Goal: Information Seeking & Learning: Understand process/instructions

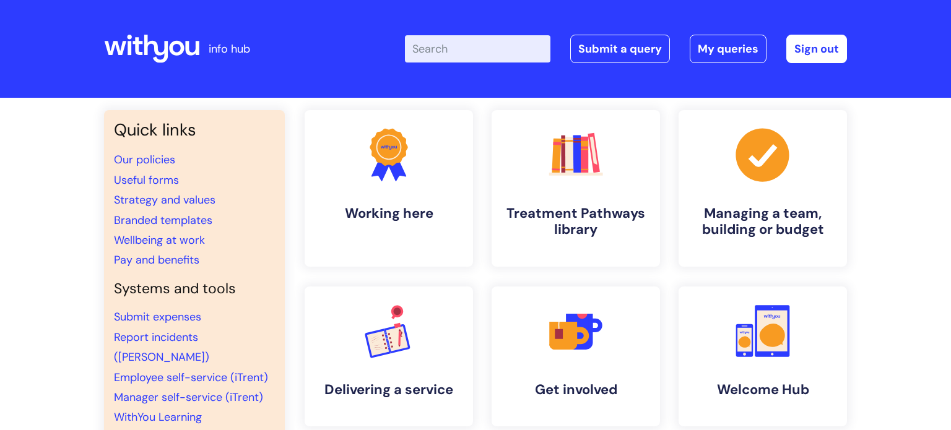
click at [949, 170] on div "Quick links Our policies Useful forms Strategy and values Branded templates Wel…" at bounding box center [475, 424] width 951 height 653
click at [506, 48] on input "Enter your search term here..." at bounding box center [477, 48] width 145 height 27
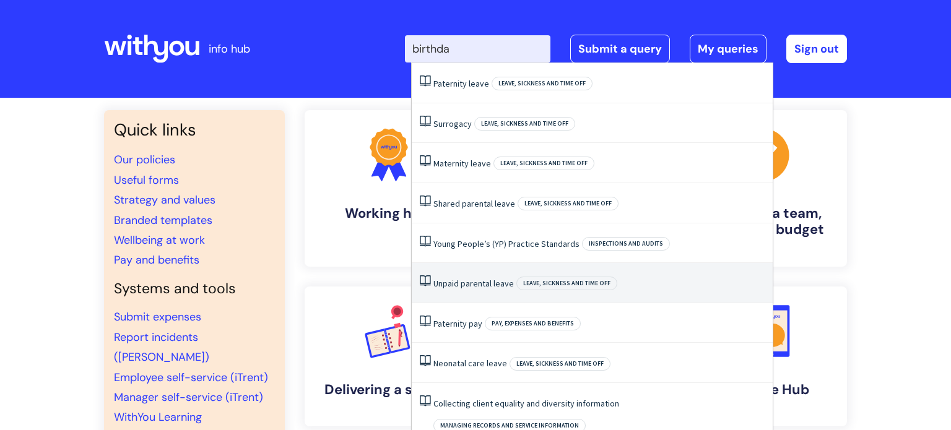
type input "birthday"
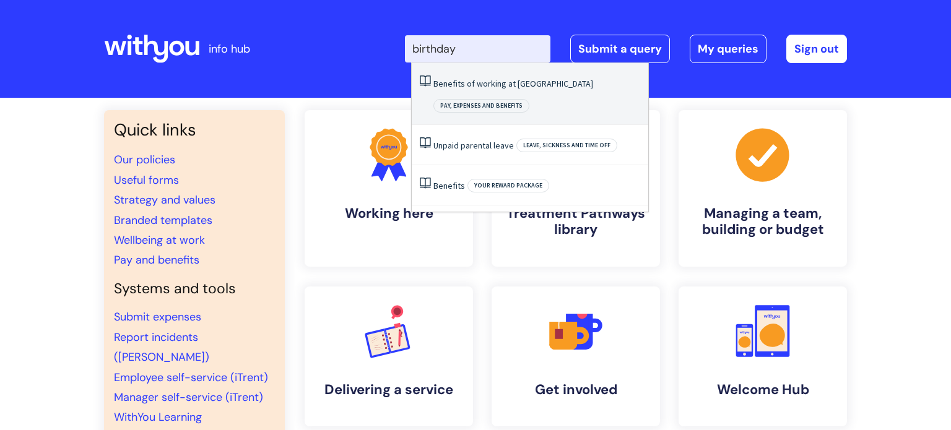
click at [588, 96] on li "Benefits of working at WithYou Pay, expenses and benefits" at bounding box center [530, 94] width 237 height 62
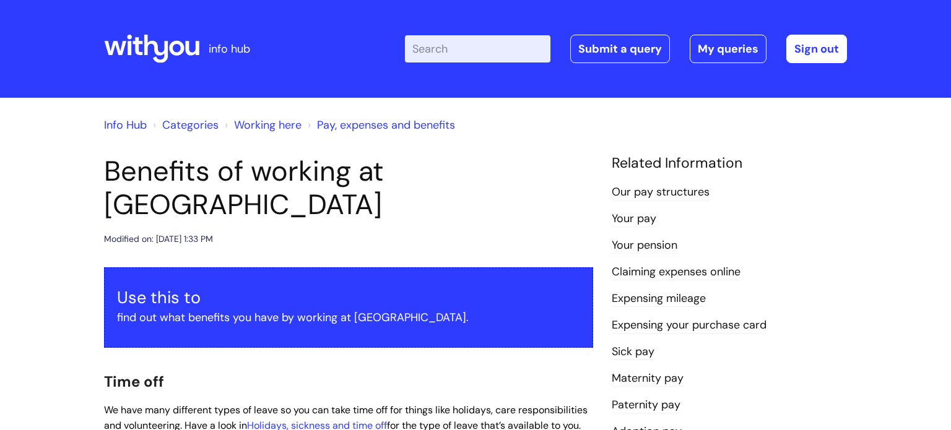
click at [801, 152] on div "Info Hub Categories Working here Pay, expenses and benefits" at bounding box center [475, 132] width 743 height 45
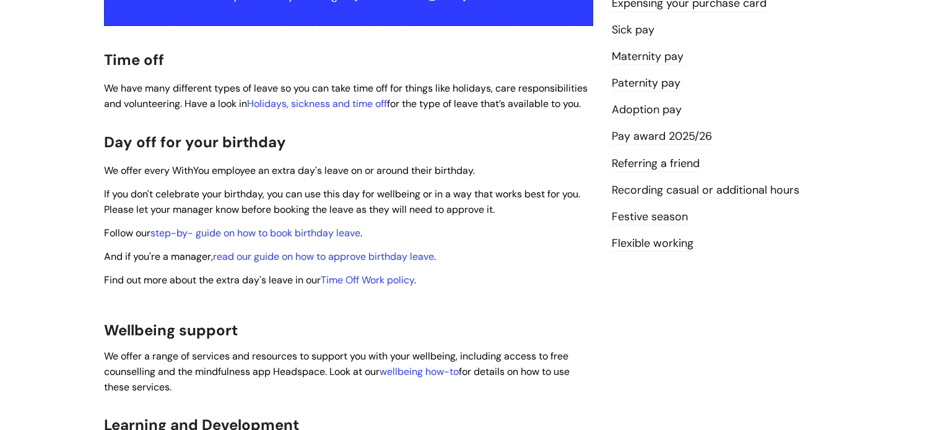
scroll to position [347, 0]
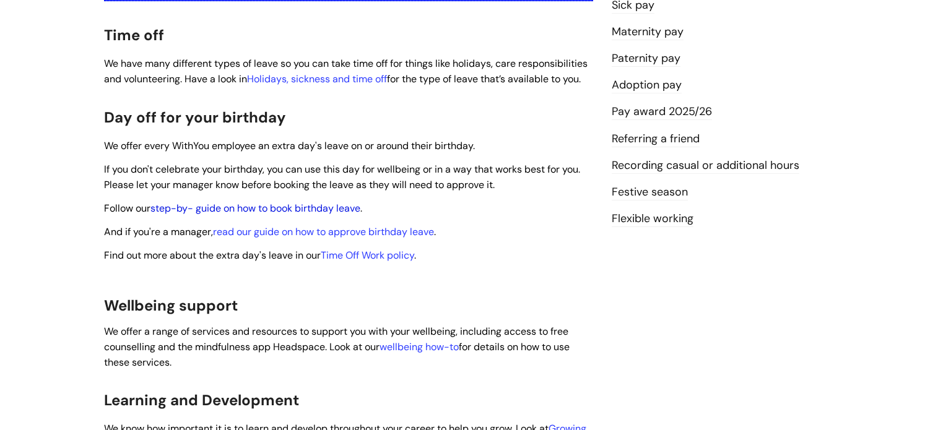
click at [244, 202] on link "step-by- guide on how to book birthday leave" at bounding box center [255, 208] width 210 height 13
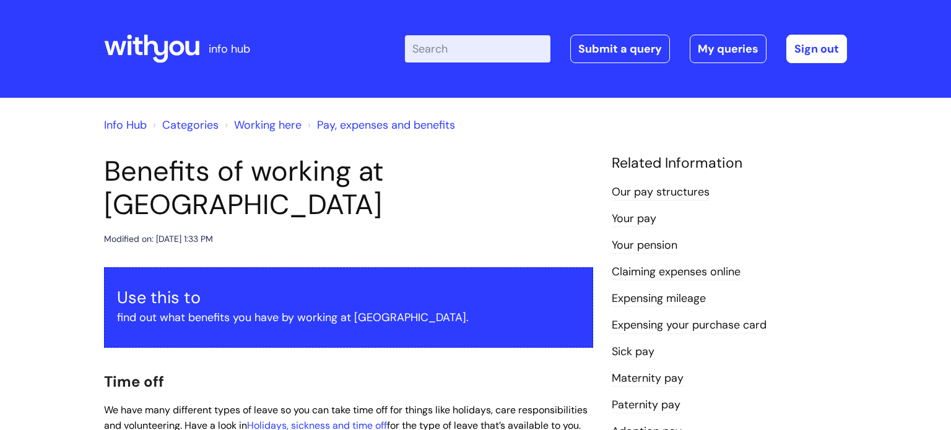
scroll to position [347, 0]
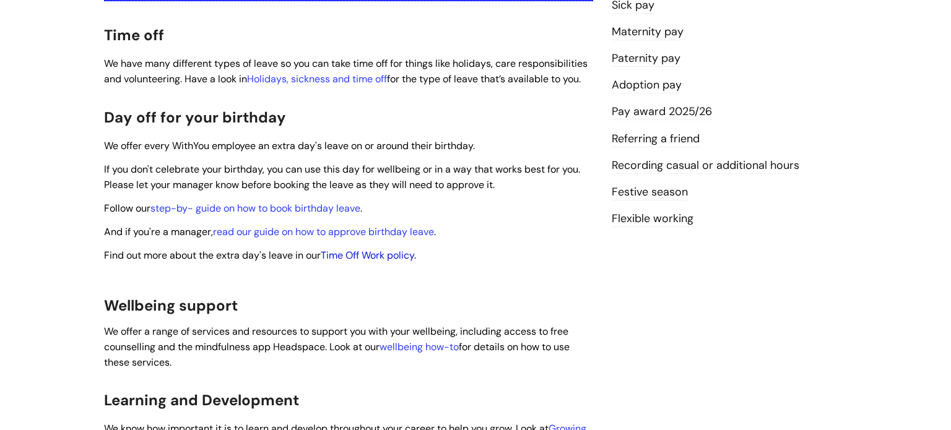
click at [398, 249] on link "Time Off Work policy" at bounding box center [367, 255] width 93 height 13
